Goal: Information Seeking & Learning: Learn about a topic

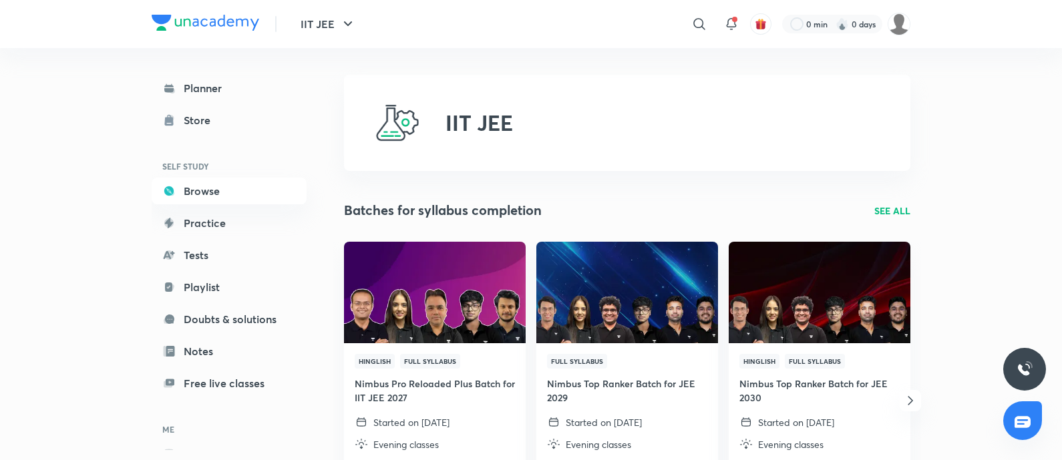
click at [895, 206] on p "SEE ALL" at bounding box center [893, 211] width 36 height 14
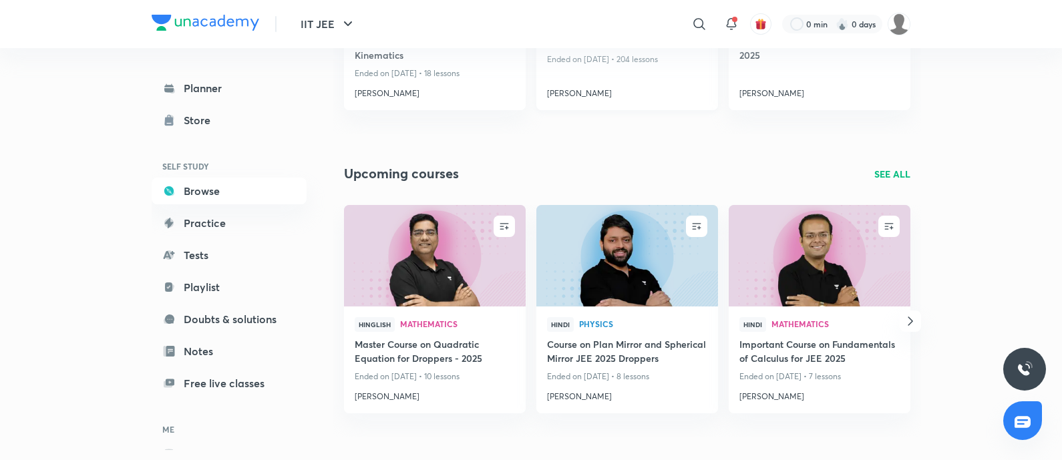
scroll to position [355, 0]
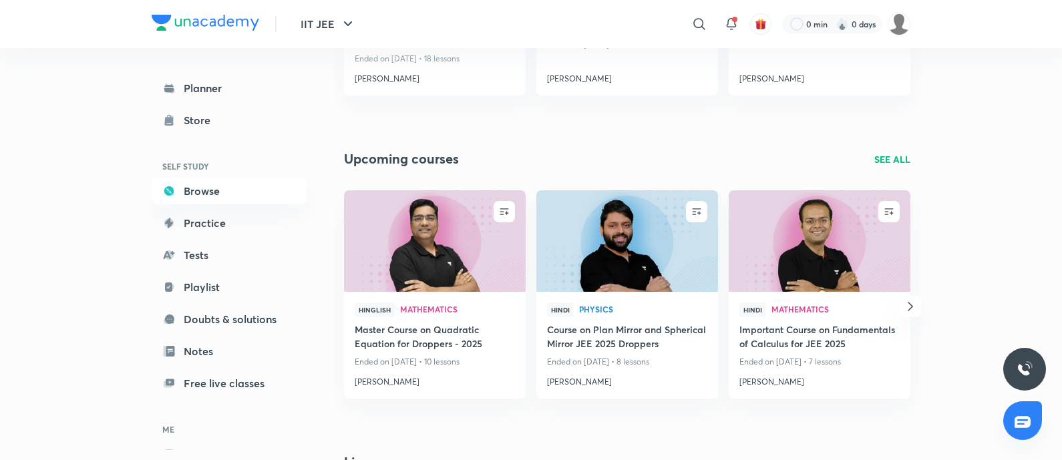
click at [684, 25] on div "​" at bounding box center [590, 24] width 246 height 32
click at [690, 25] on div at bounding box center [699, 24] width 27 height 27
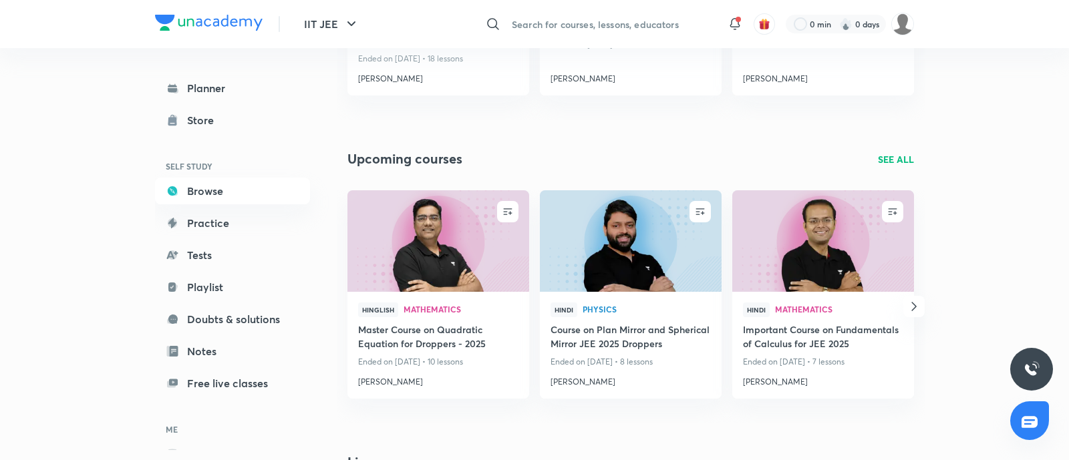
click at [637, 21] on input "text" at bounding box center [611, 24] width 210 height 36
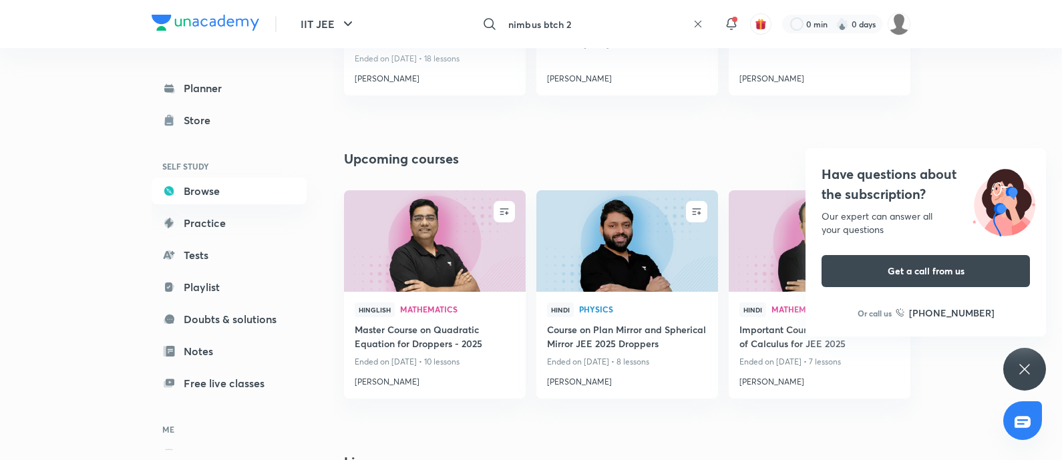
scroll to position [0, 0]
type input "nimbus btch 2028"
